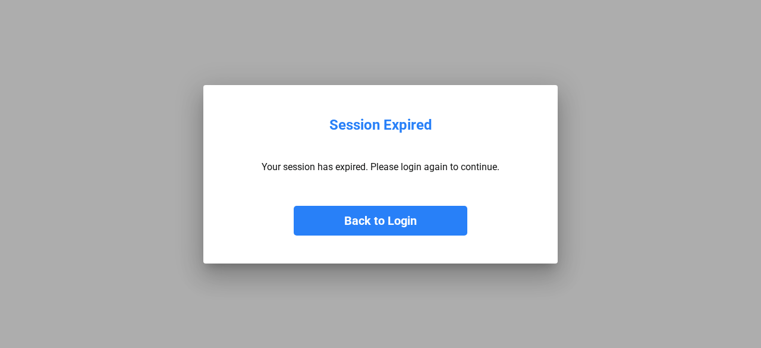
click at [419, 218] on button "Back to Login" at bounding box center [381, 221] width 174 height 30
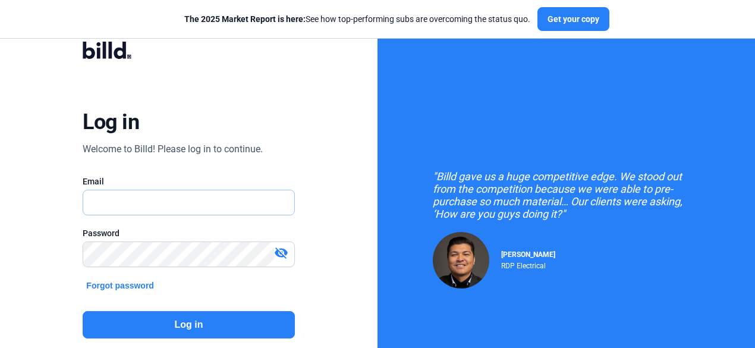
type input "[EMAIL_ADDRESS][DOMAIN_NAME]"
click at [203, 325] on button "Log in" at bounding box center [189, 324] width 212 height 27
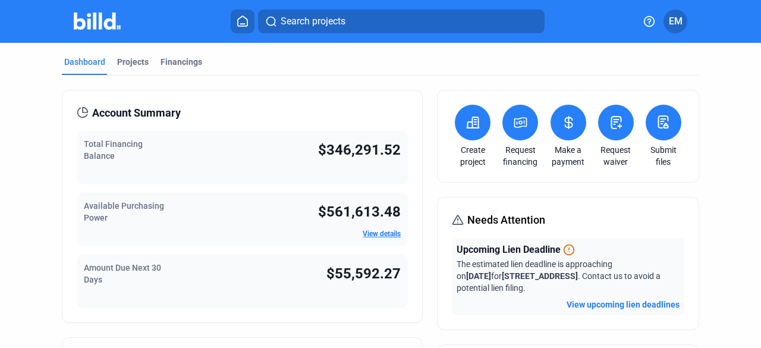
click at [560, 109] on button at bounding box center [569, 123] width 36 height 36
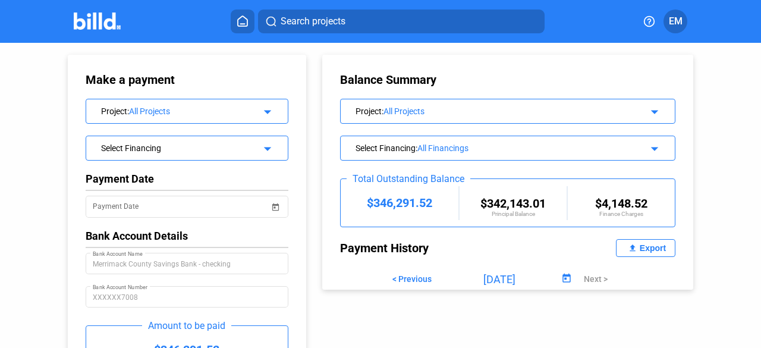
click at [90, 21] on img at bounding box center [97, 20] width 47 height 17
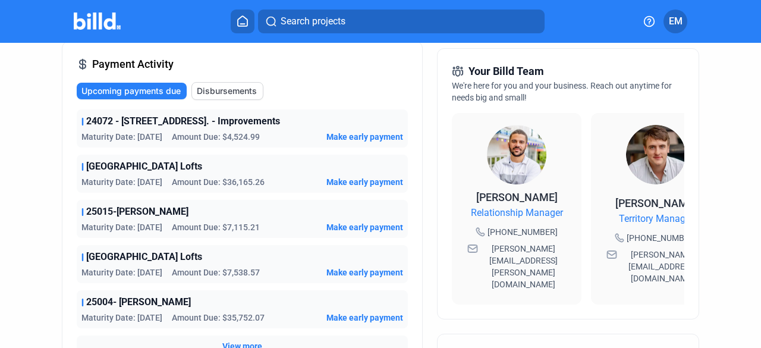
scroll to position [297, 0]
